Goal: Task Accomplishment & Management: Use online tool/utility

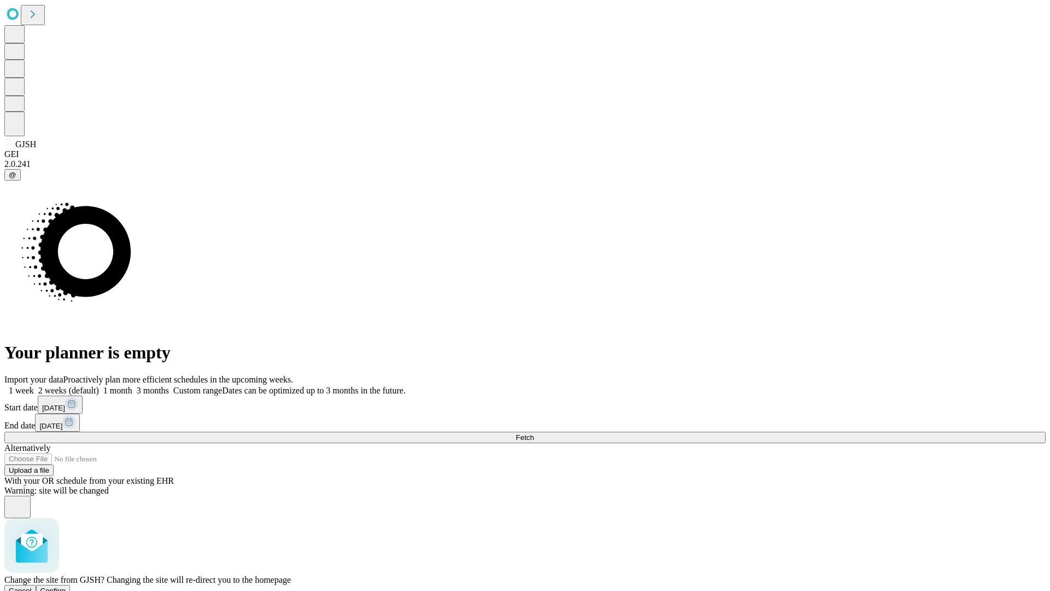
click at [66, 586] on span "Confirm" at bounding box center [53, 590] width 26 height 8
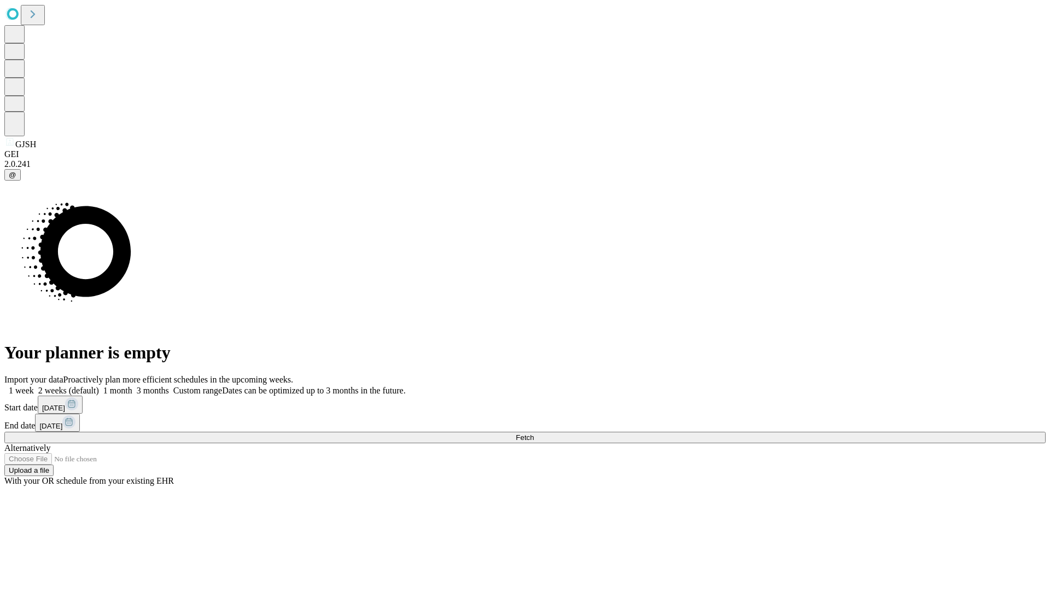
click at [99, 386] on label "2 weeks (default)" at bounding box center [66, 390] width 65 height 9
click at [534, 433] on span "Fetch" at bounding box center [525, 437] width 18 height 8
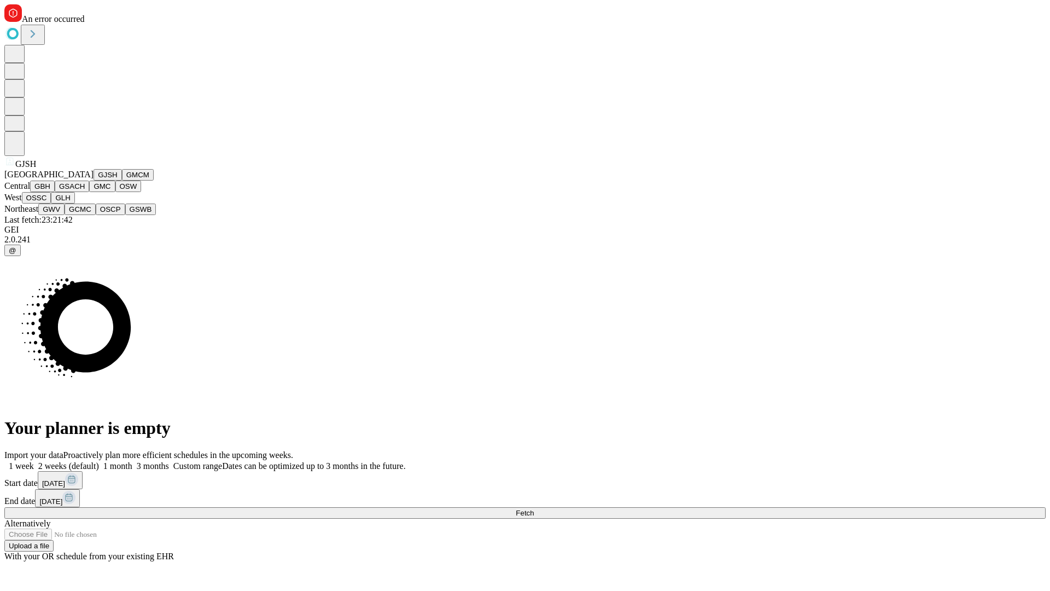
click at [122, 180] on button "GMCM" at bounding box center [138, 174] width 32 height 11
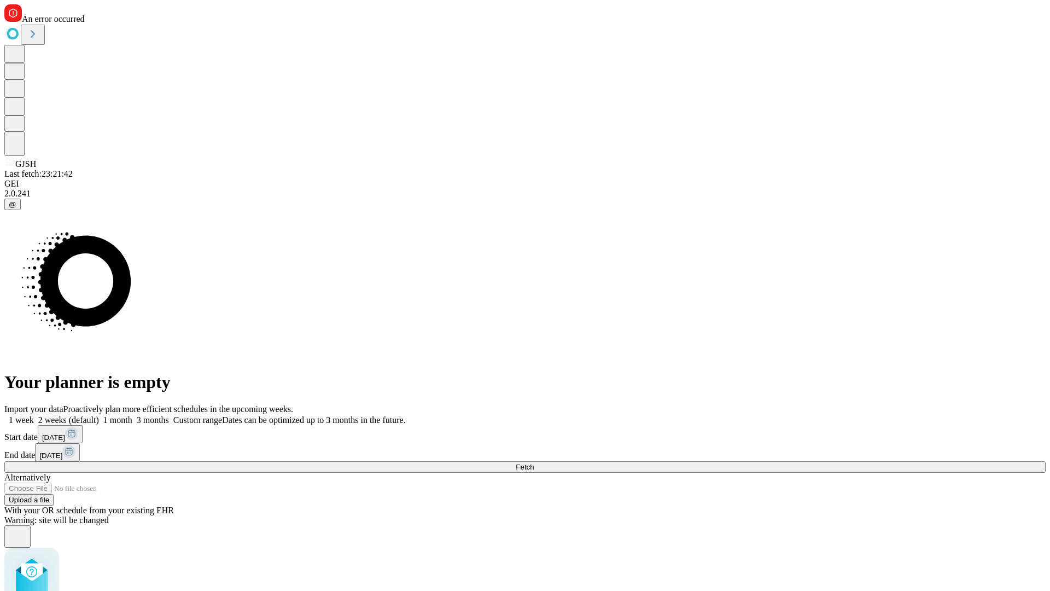
click at [99, 415] on label "2 weeks (default)" at bounding box center [66, 419] width 65 height 9
click at [534, 463] on span "Fetch" at bounding box center [525, 467] width 18 height 8
click at [99, 415] on label "2 weeks (default)" at bounding box center [66, 419] width 65 height 9
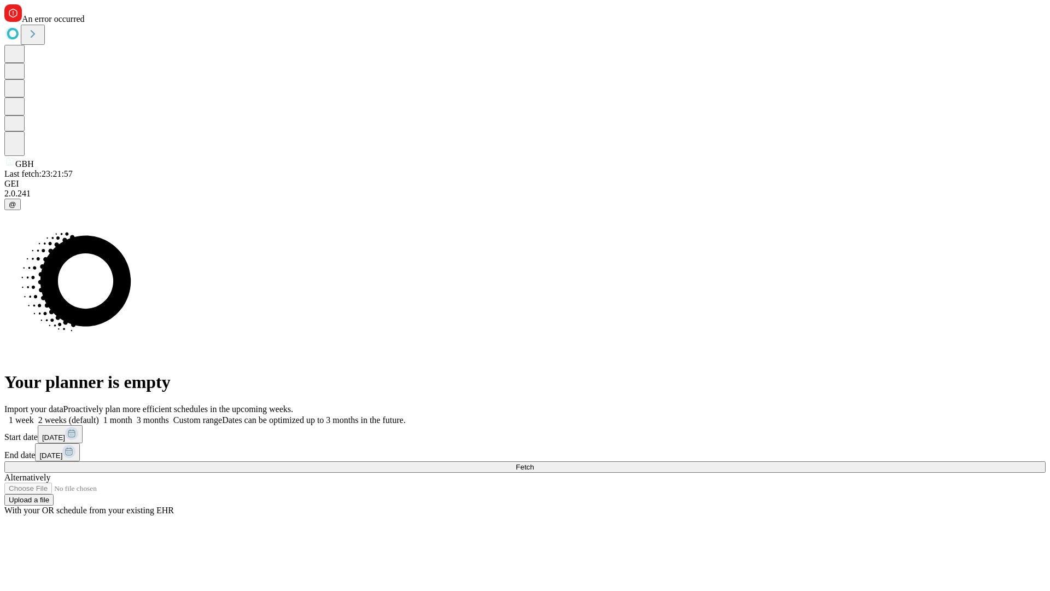
click at [534, 463] on span "Fetch" at bounding box center [525, 467] width 18 height 8
click at [99, 415] on label "2 weeks (default)" at bounding box center [66, 419] width 65 height 9
click at [534, 463] on span "Fetch" at bounding box center [525, 467] width 18 height 8
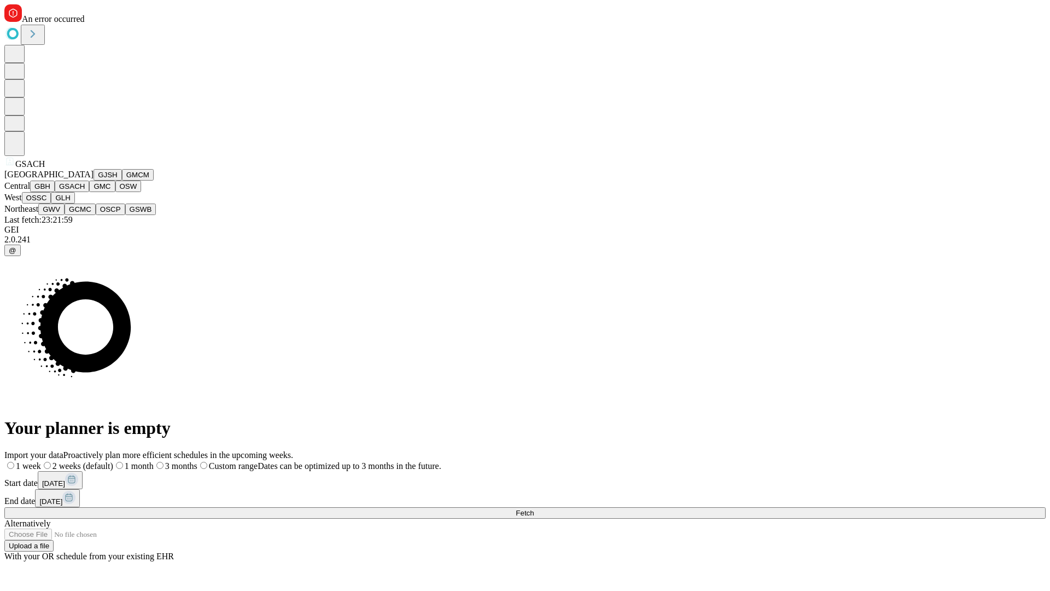
click at [89, 192] on button "GMC" at bounding box center [102, 185] width 26 height 11
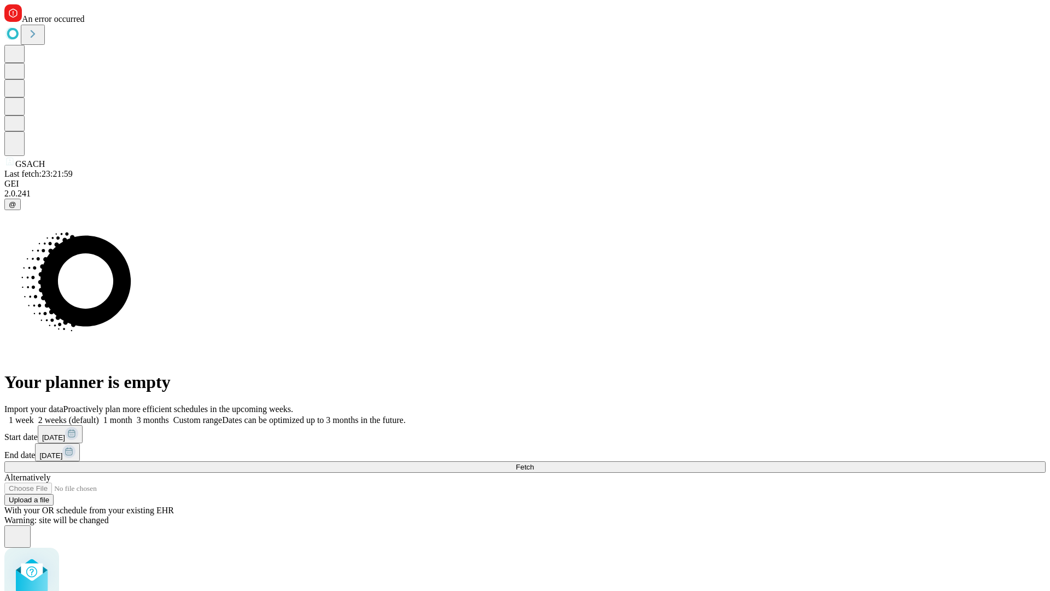
click at [99, 415] on label "2 weeks (default)" at bounding box center [66, 419] width 65 height 9
click at [534, 463] on span "Fetch" at bounding box center [525, 467] width 18 height 8
click at [99, 415] on label "2 weeks (default)" at bounding box center [66, 419] width 65 height 9
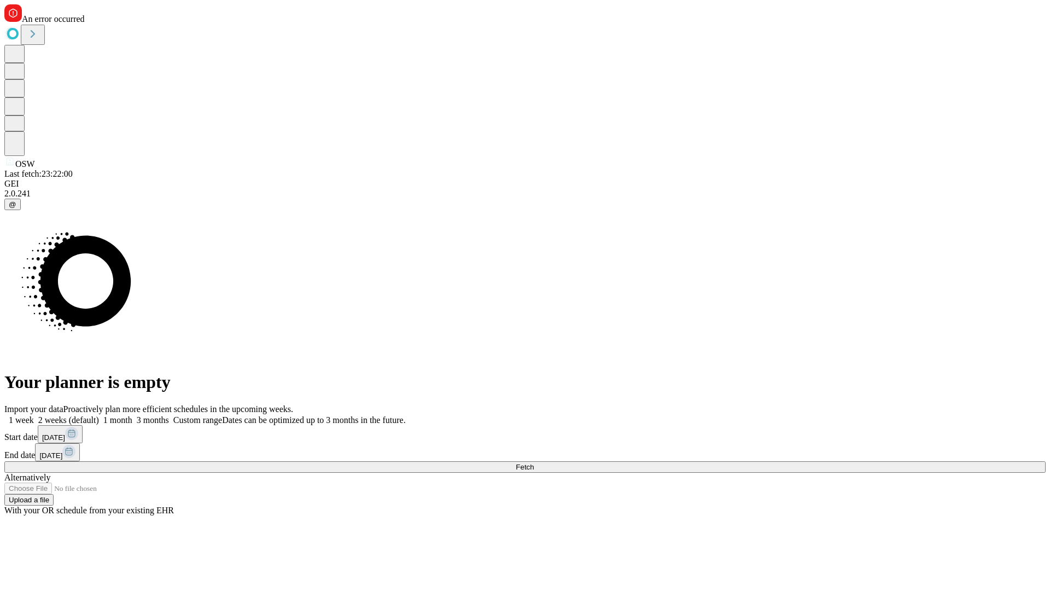
click at [534, 463] on span "Fetch" at bounding box center [525, 467] width 18 height 8
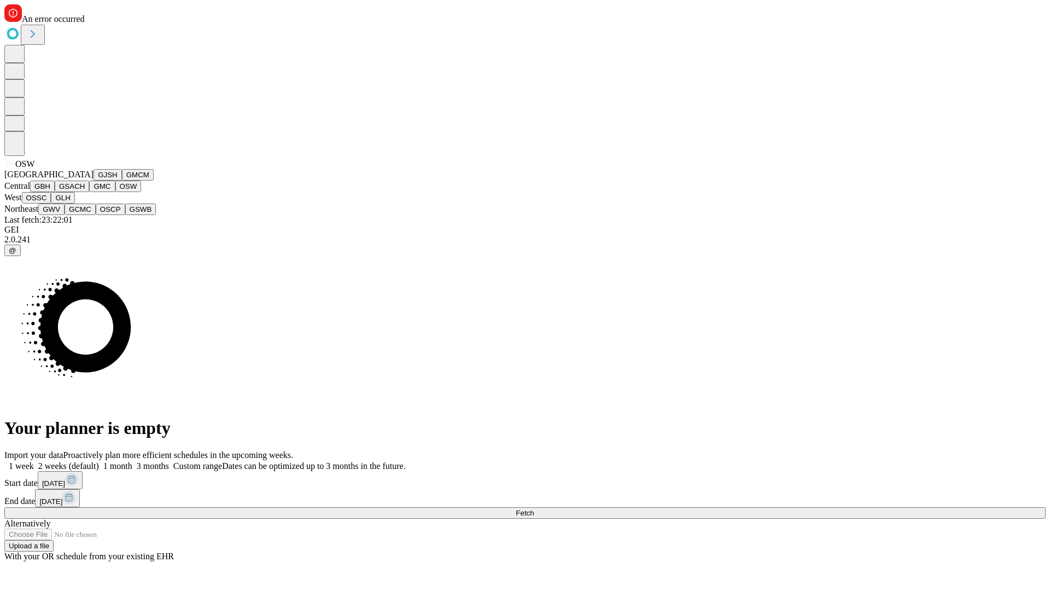
click at [51, 203] on button "OSSC" at bounding box center [37, 197] width 30 height 11
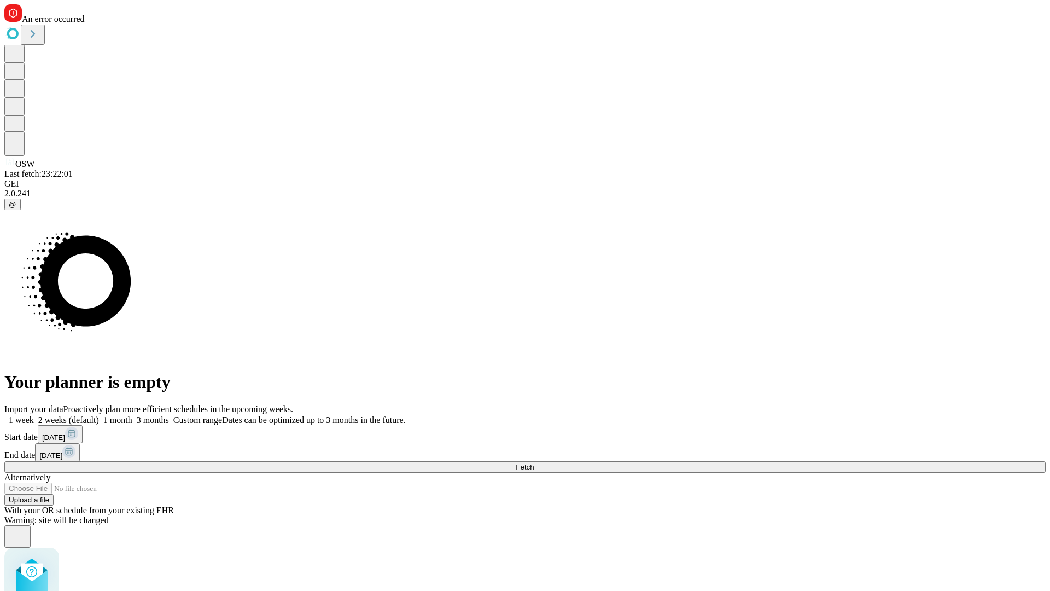
click at [99, 415] on label "2 weeks (default)" at bounding box center [66, 419] width 65 height 9
click at [534, 463] on span "Fetch" at bounding box center [525, 467] width 18 height 8
click at [99, 415] on label "2 weeks (default)" at bounding box center [66, 419] width 65 height 9
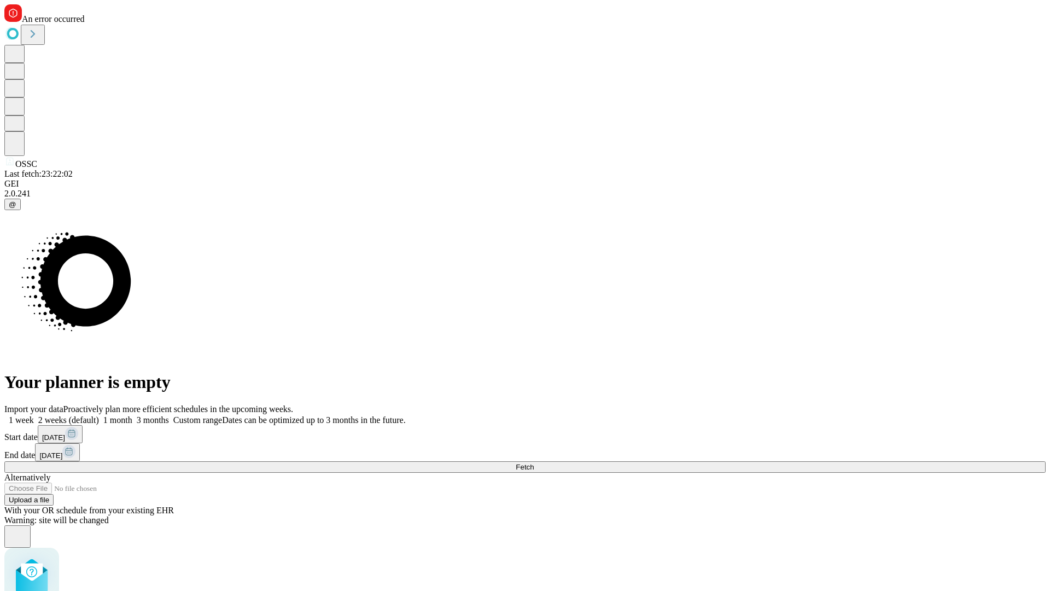
click at [534, 463] on span "Fetch" at bounding box center [525, 467] width 18 height 8
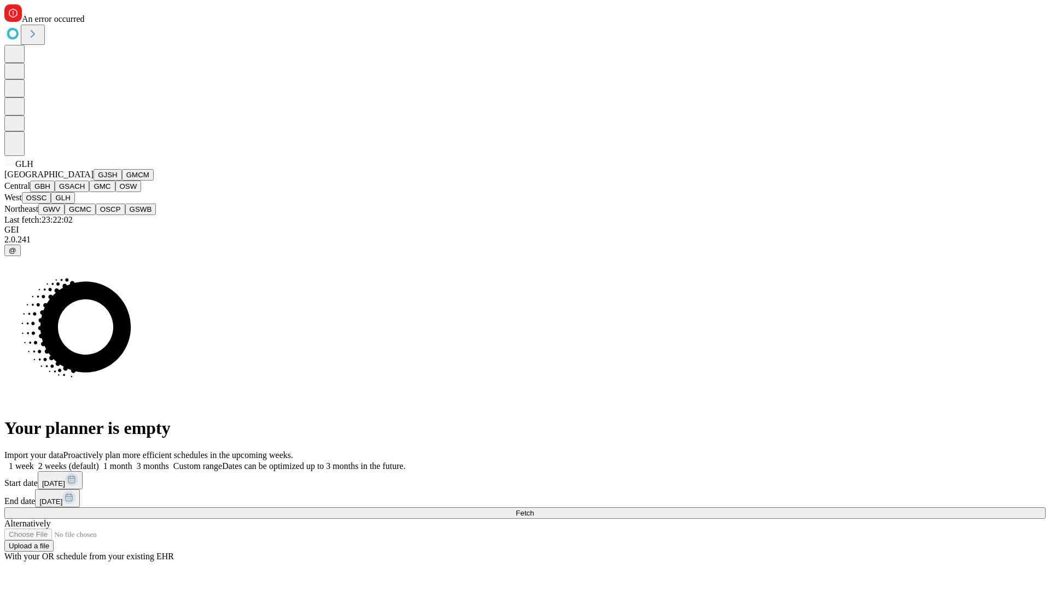
click at [65, 215] on button "GWV" at bounding box center [51, 208] width 26 height 11
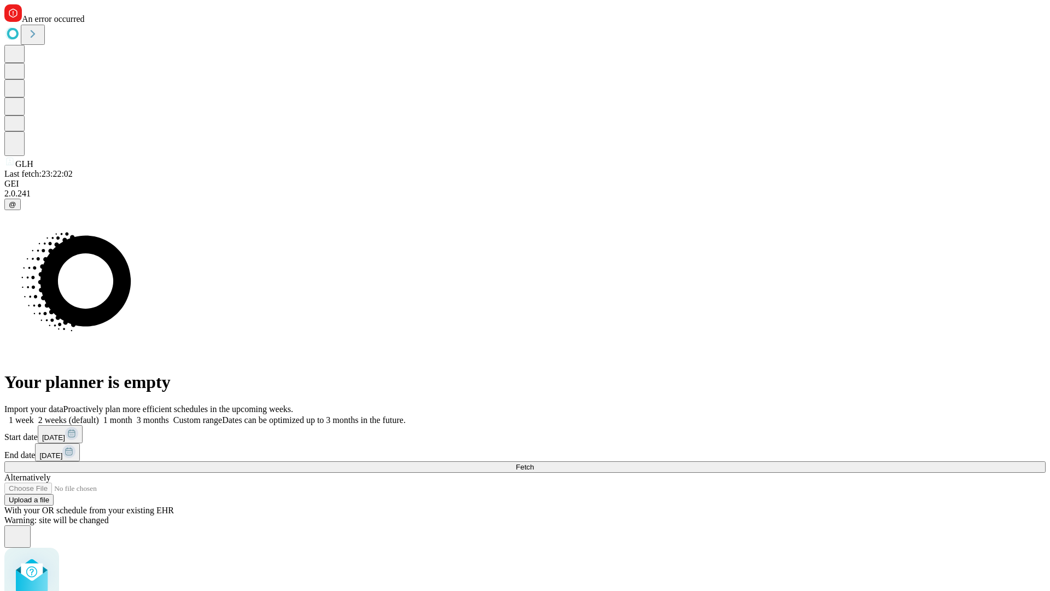
click at [99, 415] on label "2 weeks (default)" at bounding box center [66, 419] width 65 height 9
click at [534, 463] on span "Fetch" at bounding box center [525, 467] width 18 height 8
click at [99, 415] on label "2 weeks (default)" at bounding box center [66, 419] width 65 height 9
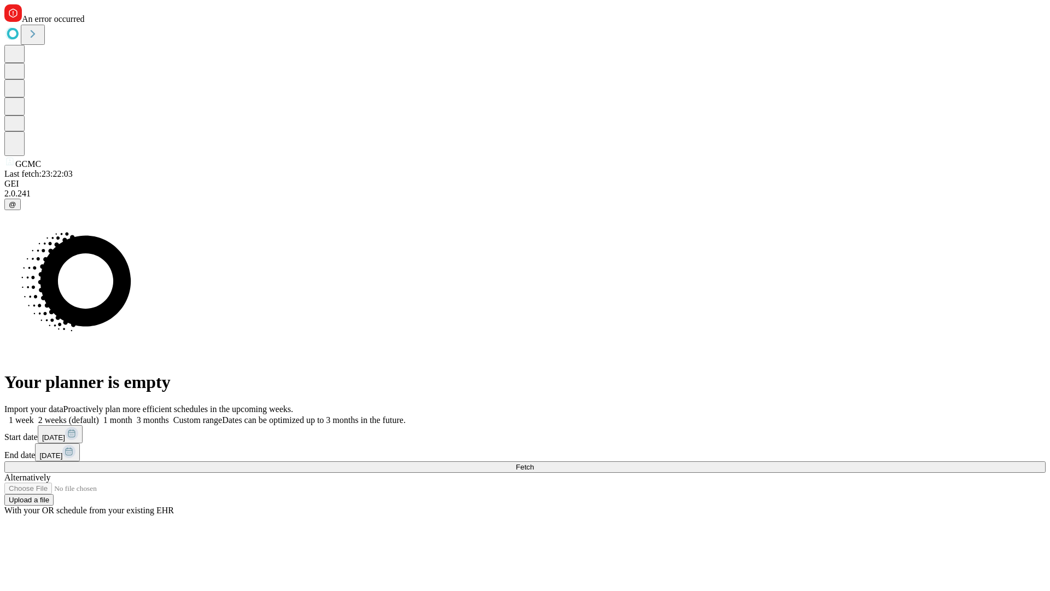
click at [534, 463] on span "Fetch" at bounding box center [525, 467] width 18 height 8
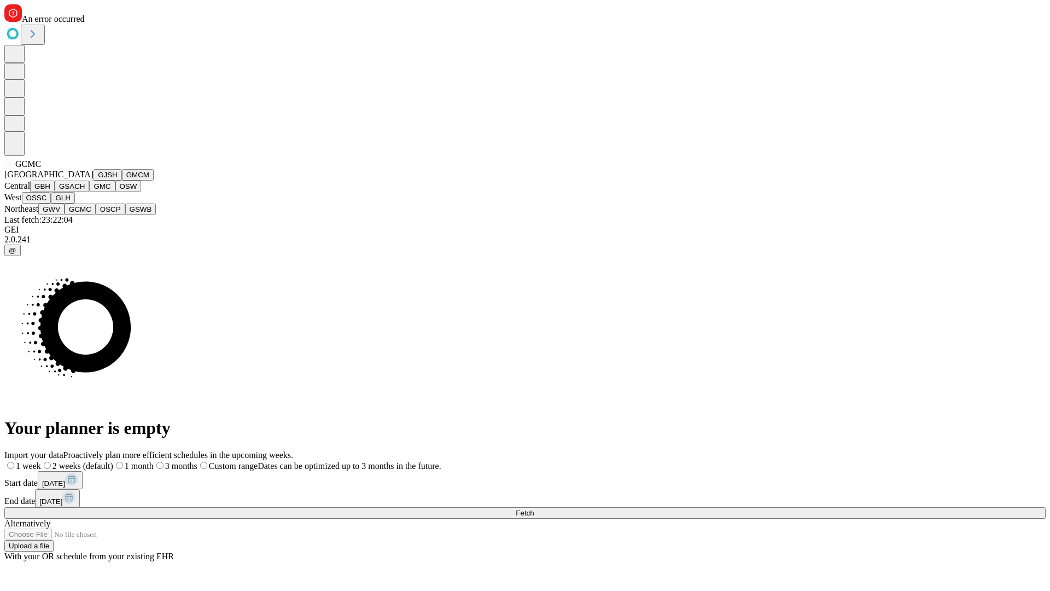
click at [96, 215] on button "OSCP" at bounding box center [111, 208] width 30 height 11
